Goal: Check status

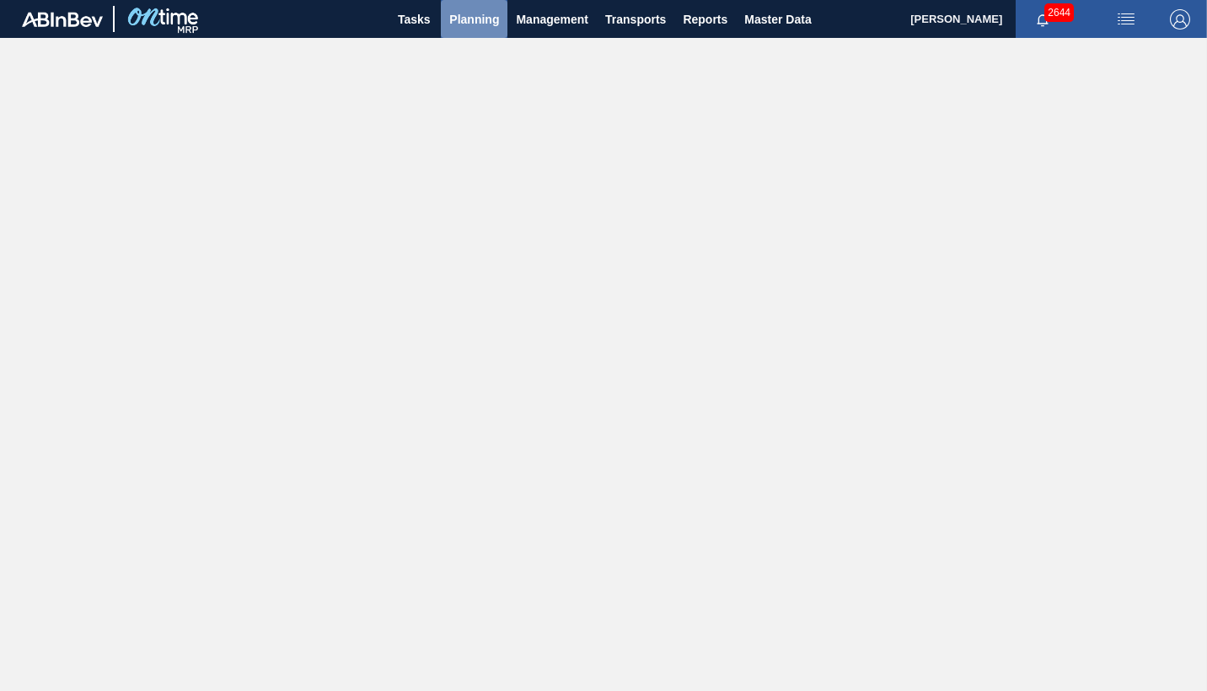
click at [467, 24] on span "Planning" at bounding box center [474, 19] width 50 height 20
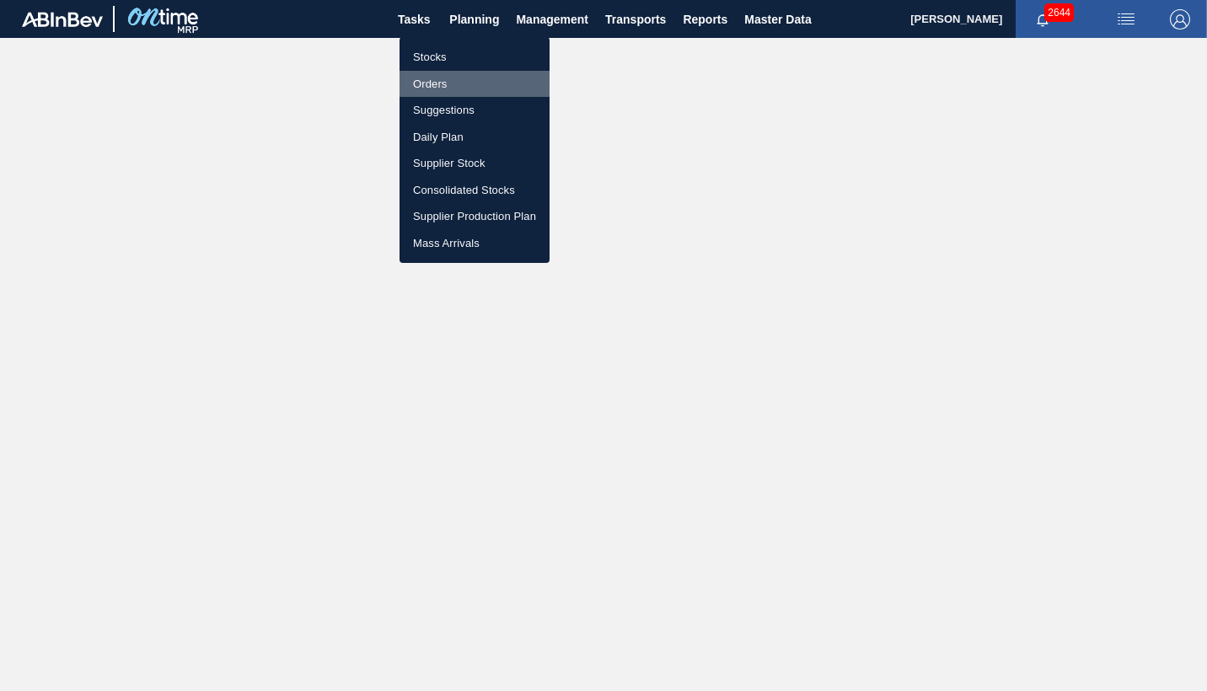
click at [454, 80] on li "Orders" at bounding box center [475, 84] width 150 height 27
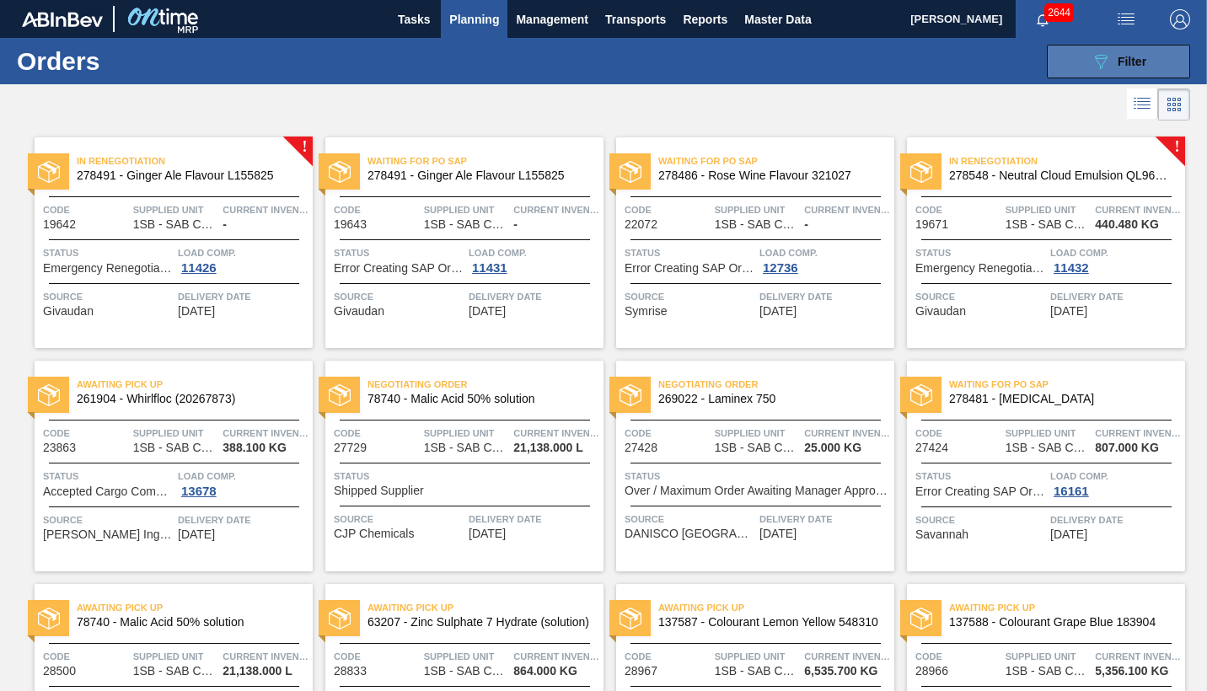
click at [1133, 63] on span "Filter" at bounding box center [1132, 61] width 29 height 13
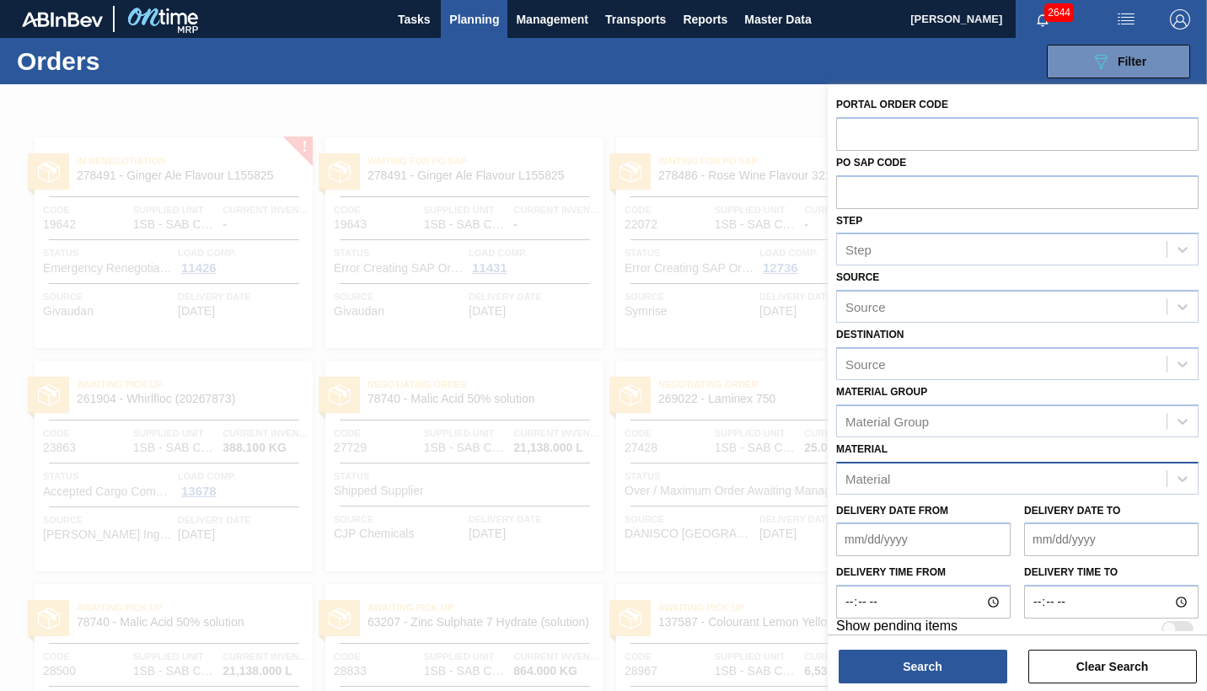
click at [885, 483] on div "Material" at bounding box center [868, 478] width 45 height 14
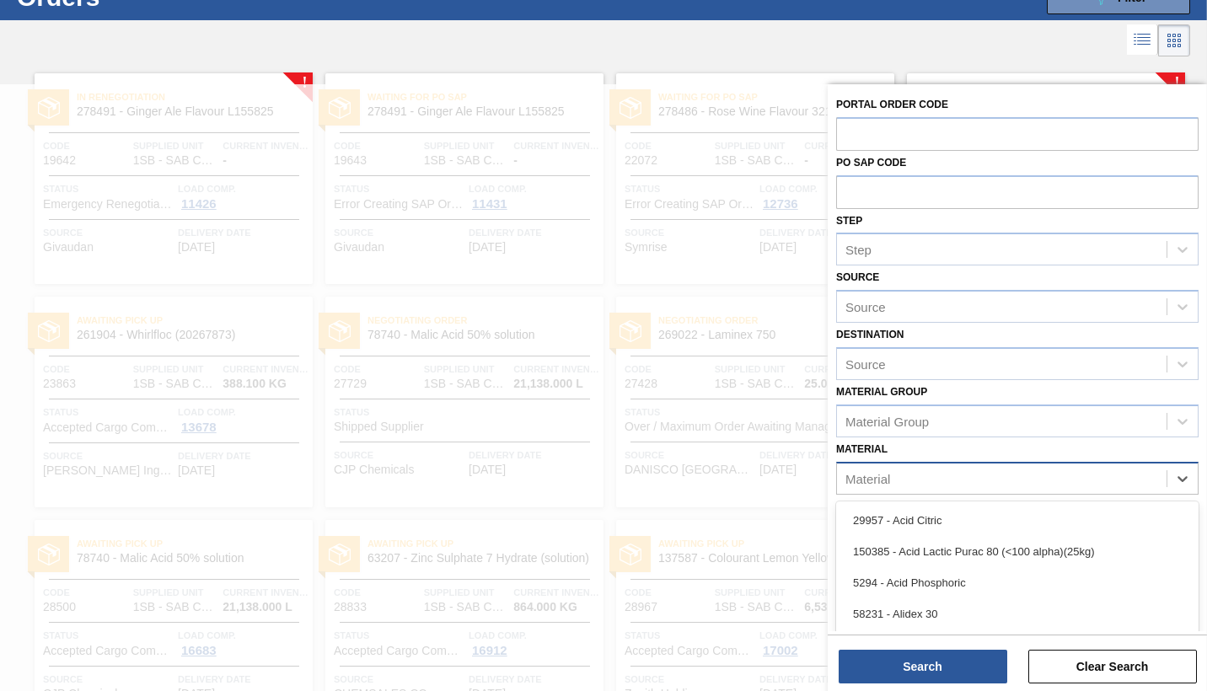
scroll to position [70, 0]
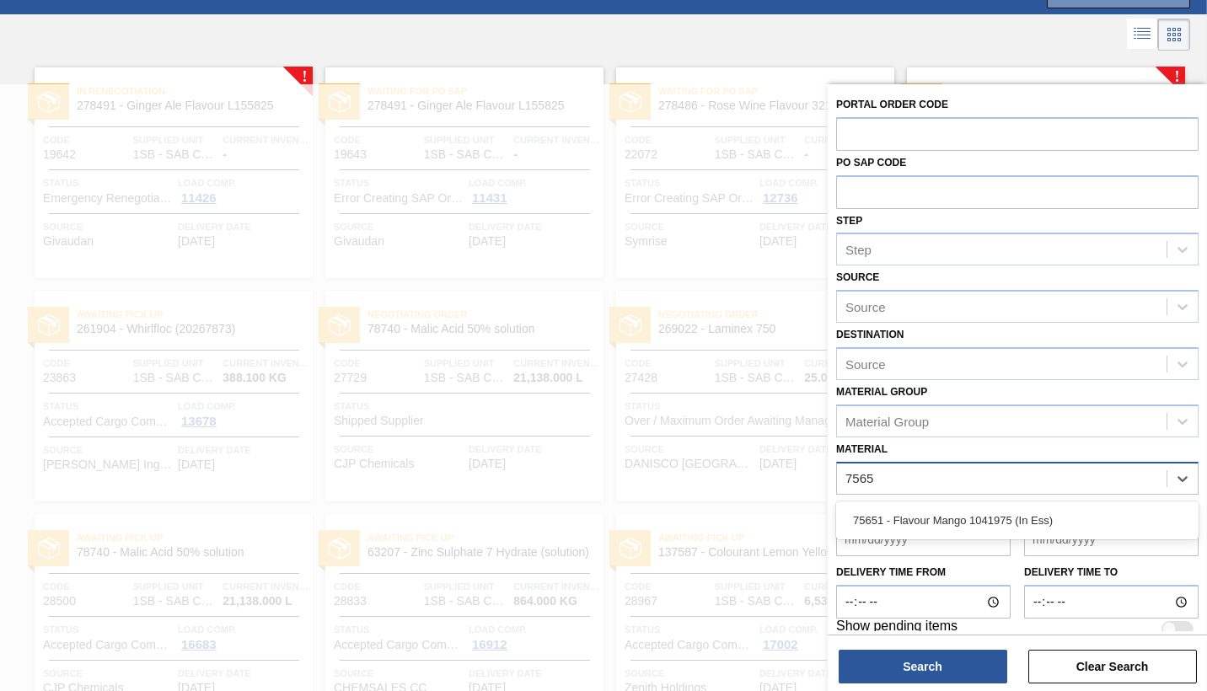
type input "75651"
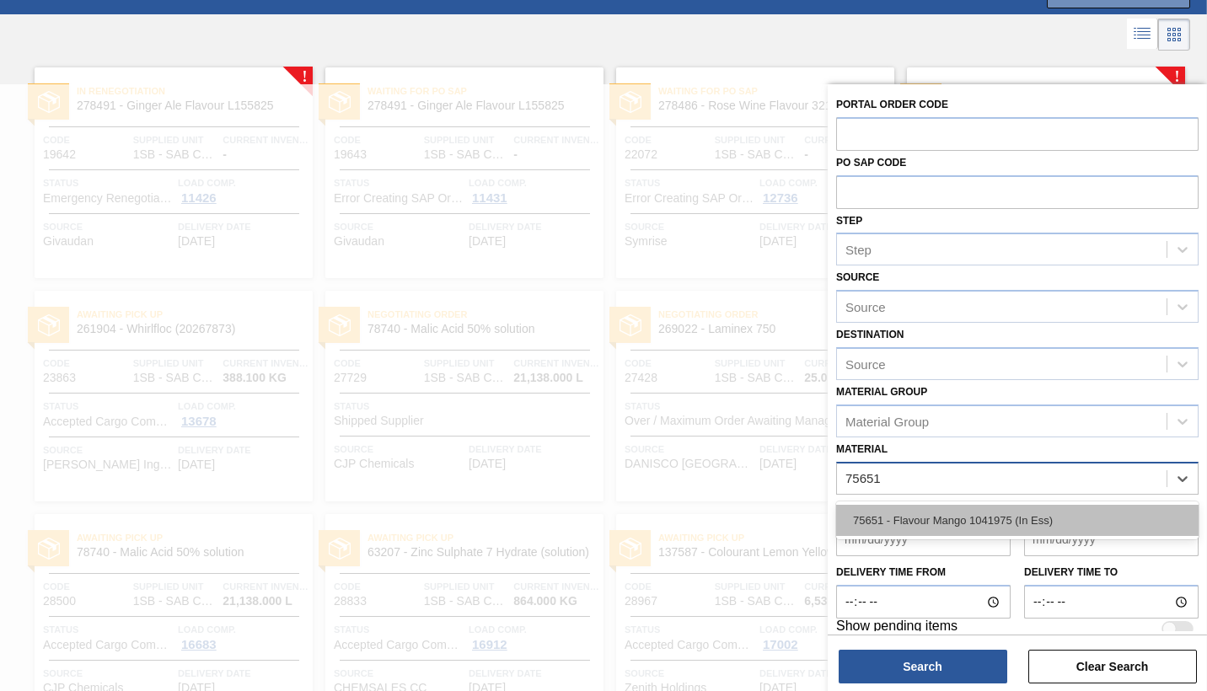
click at [972, 524] on div "75651 - Flavour Mango 1041975 (In Ess)" at bounding box center [1017, 520] width 363 height 31
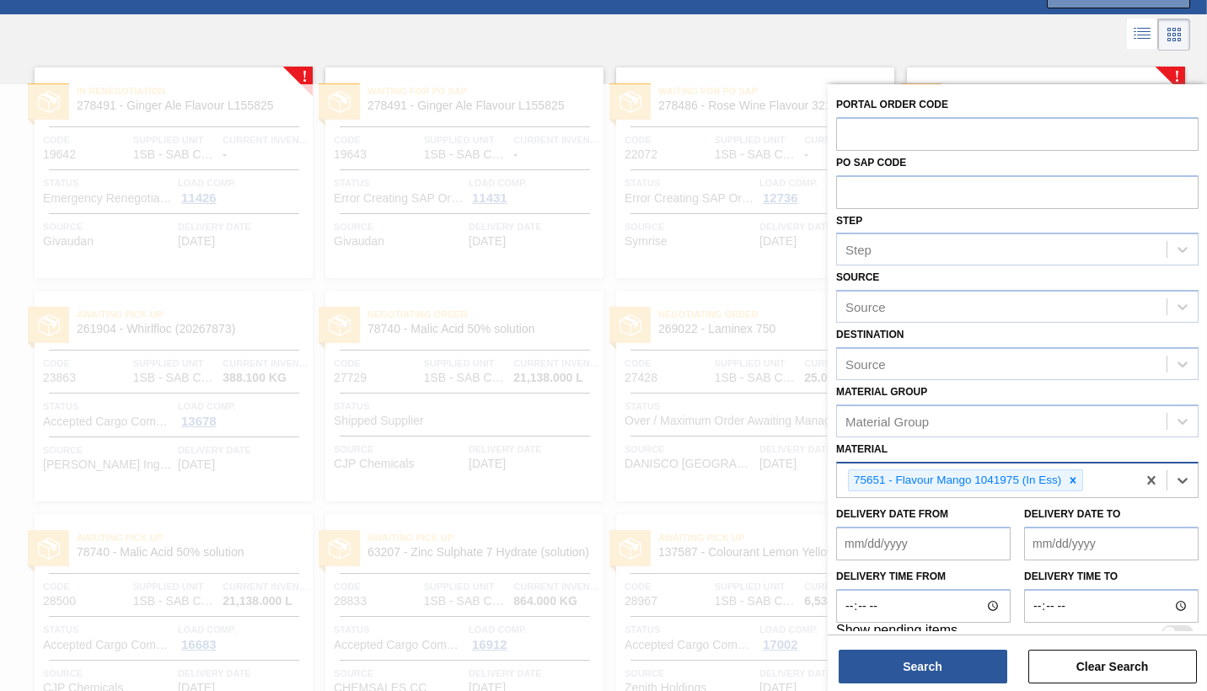
scroll to position [20, 0]
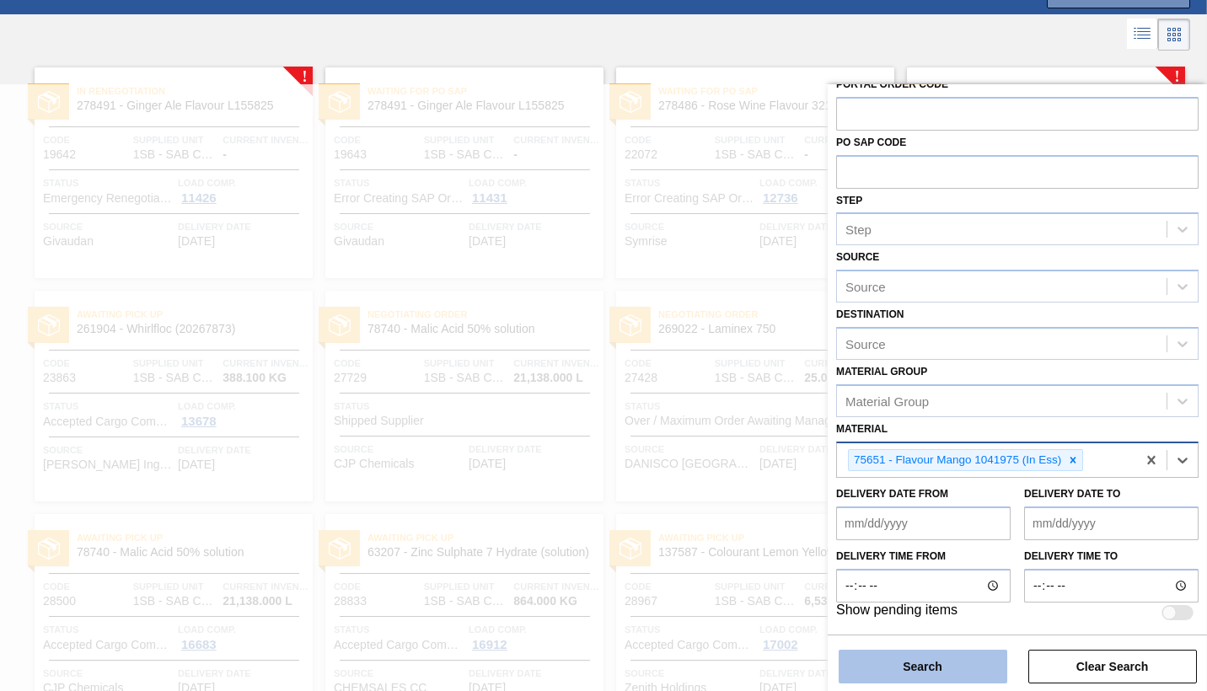
click at [979, 653] on button "Search" at bounding box center [923, 667] width 169 height 34
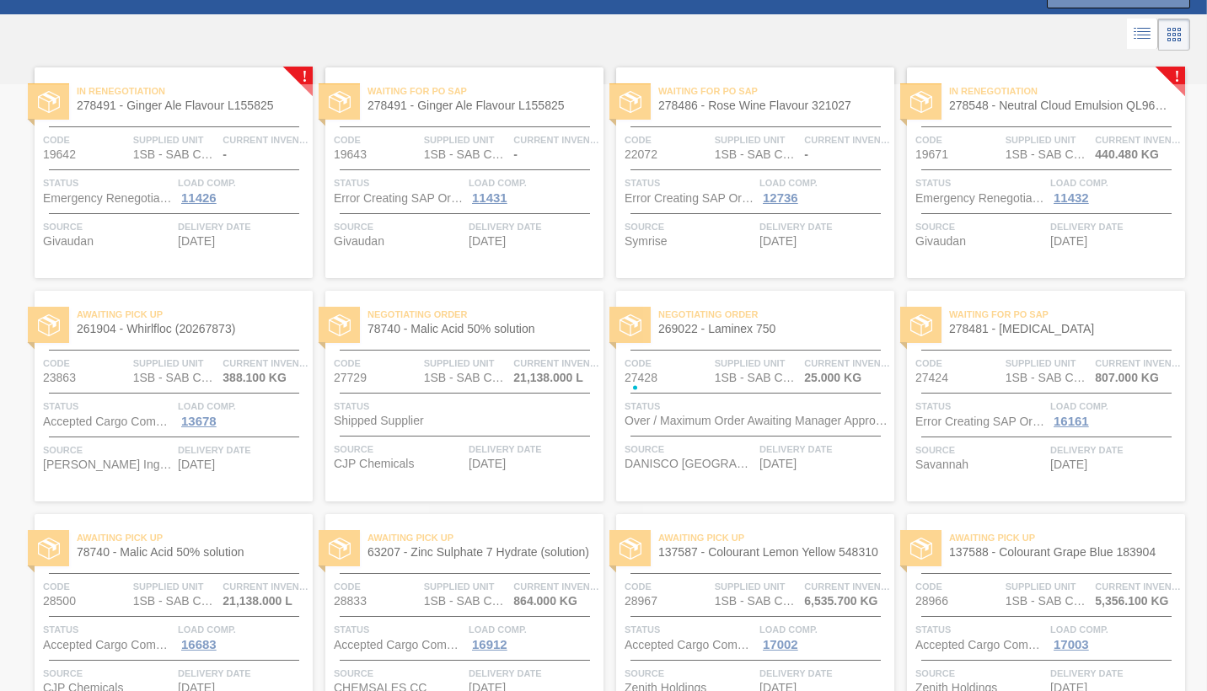
scroll to position [0, 0]
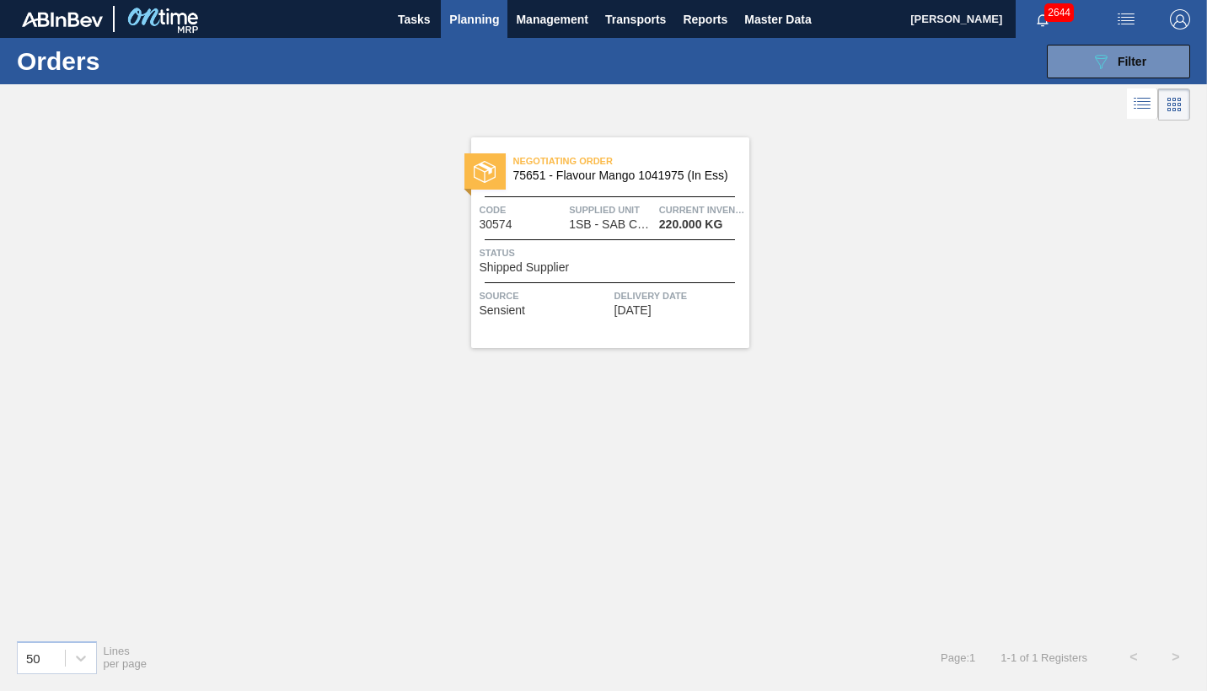
click at [588, 320] on div "Negotiating Order 75651 - Flavour Mango 1041975 (In Ess) Code 30574 Supplied Un…" at bounding box center [610, 242] width 278 height 211
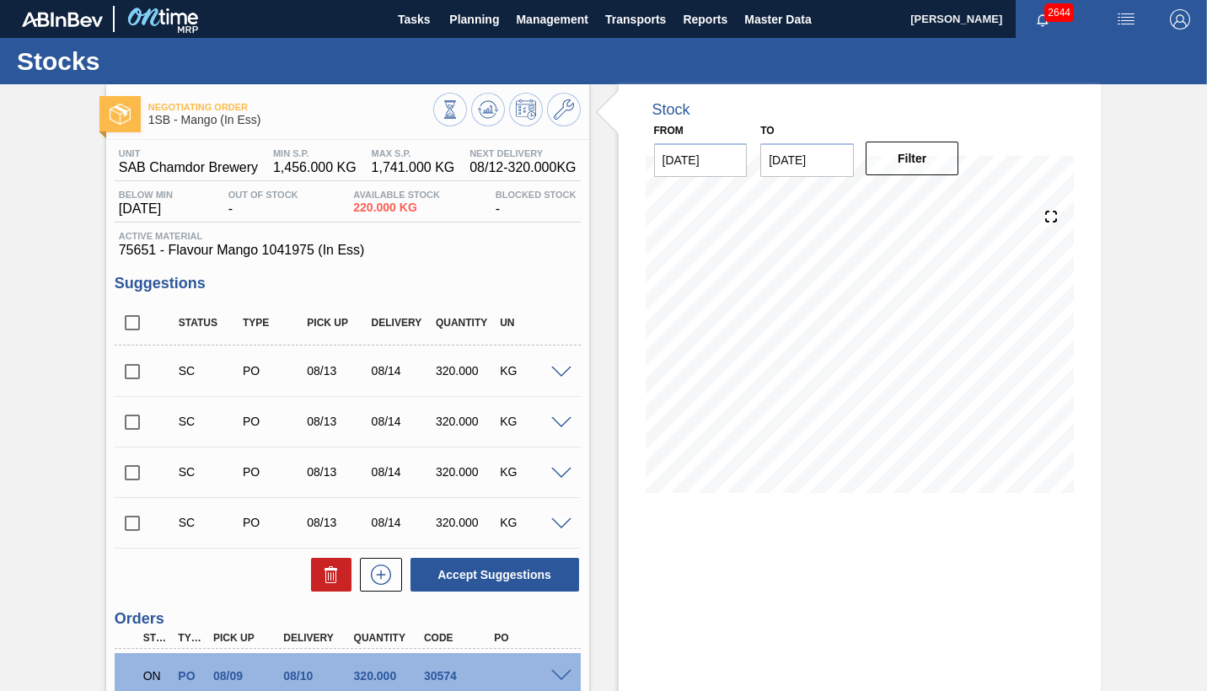
scroll to position [147, 0]
